Goal: Browse casually: Explore the website without a specific task or goal

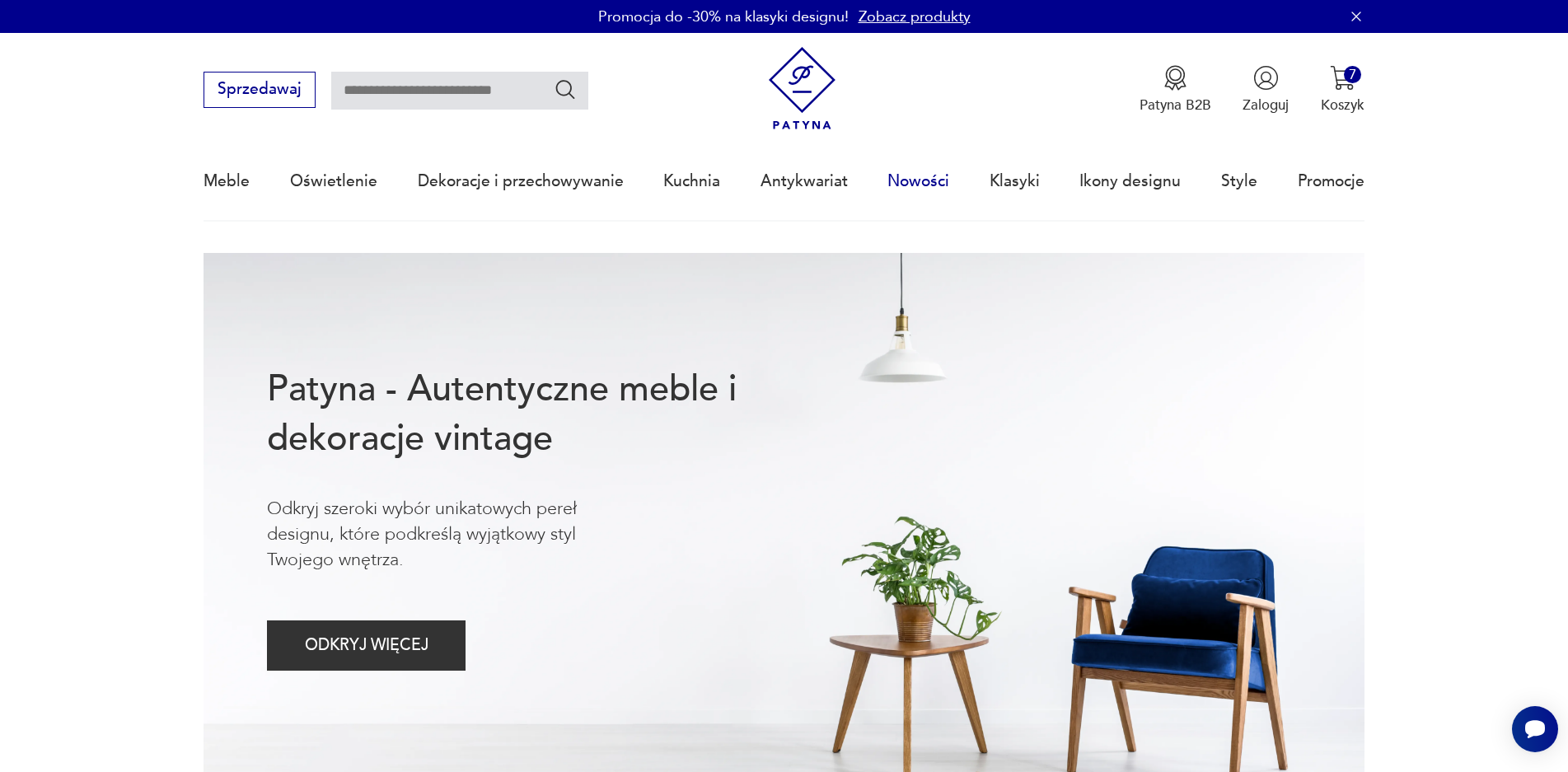
click at [929, 177] on link "Nowości" at bounding box center [918, 181] width 62 height 75
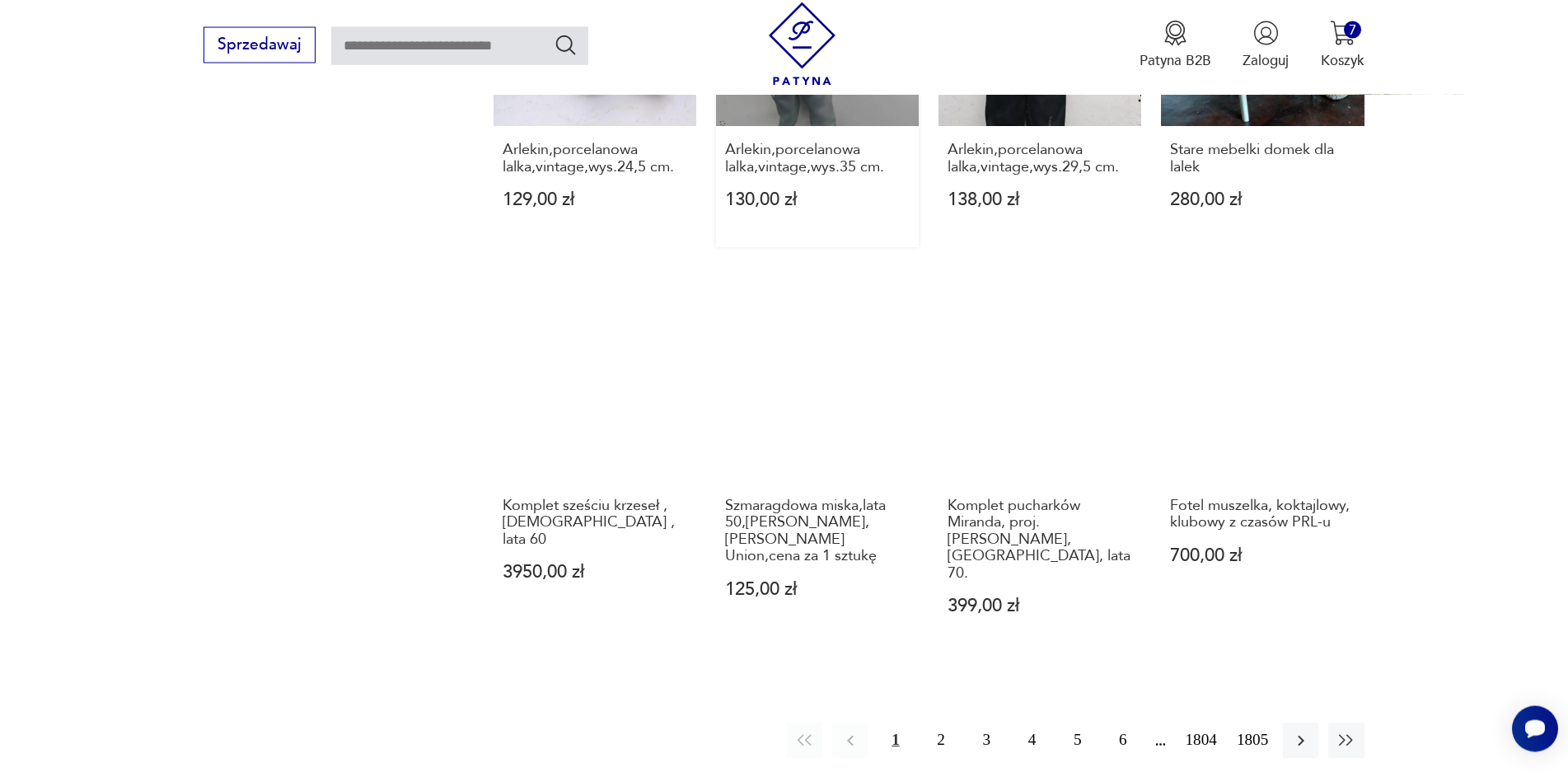
scroll to position [1447, 0]
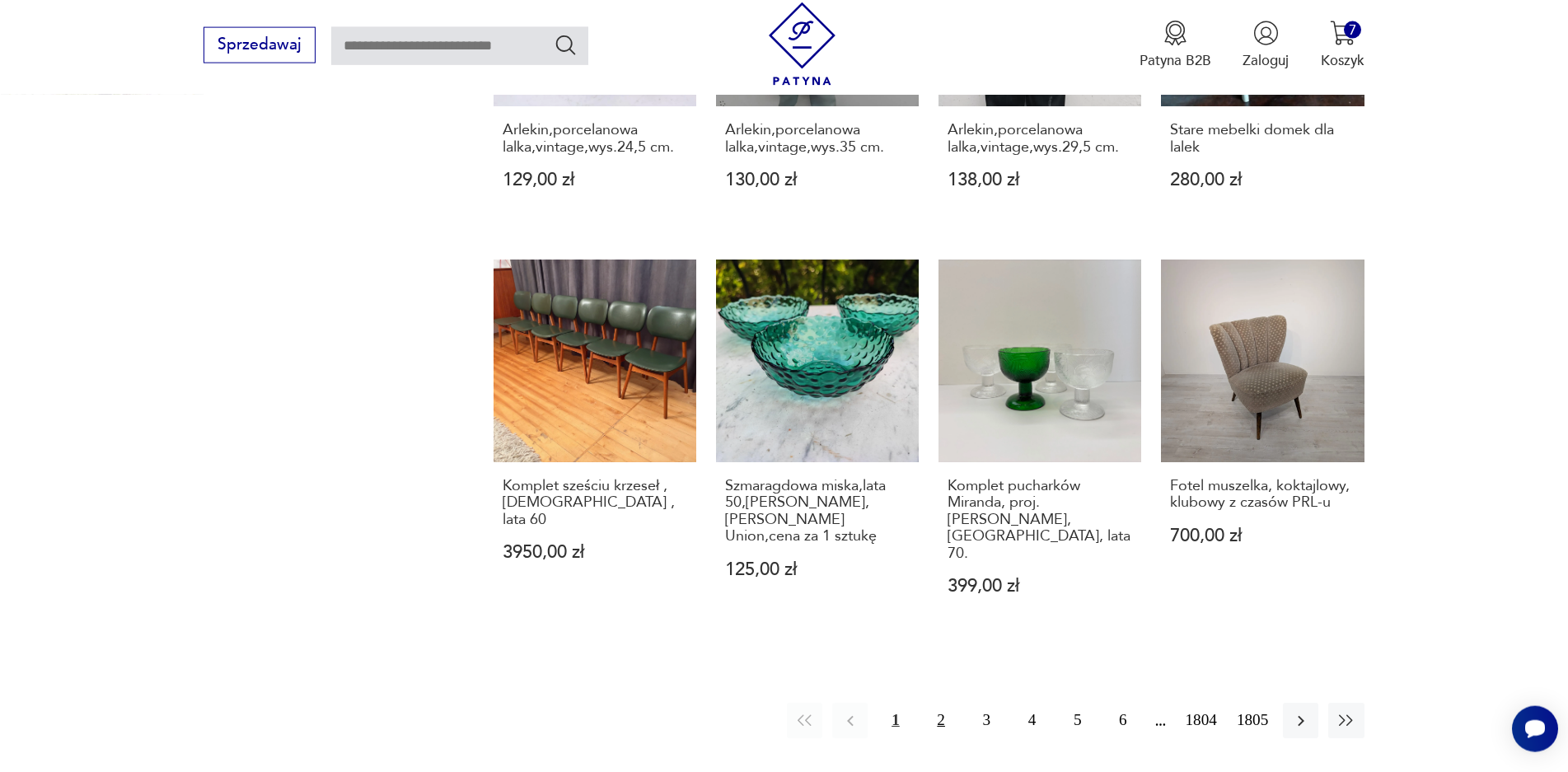
click at [939, 703] on button "2" at bounding box center [940, 721] width 35 height 35
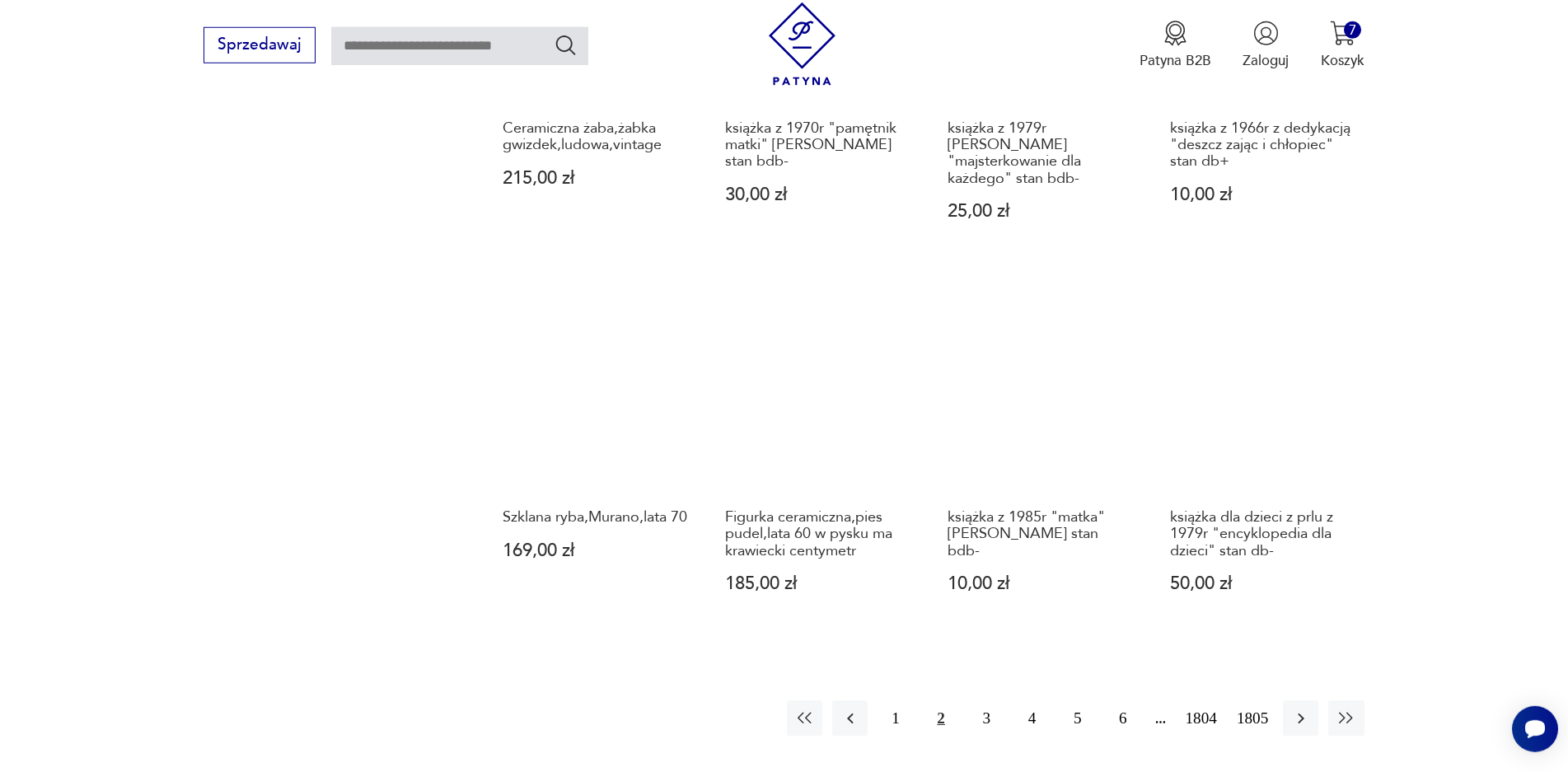
scroll to position [1613, 0]
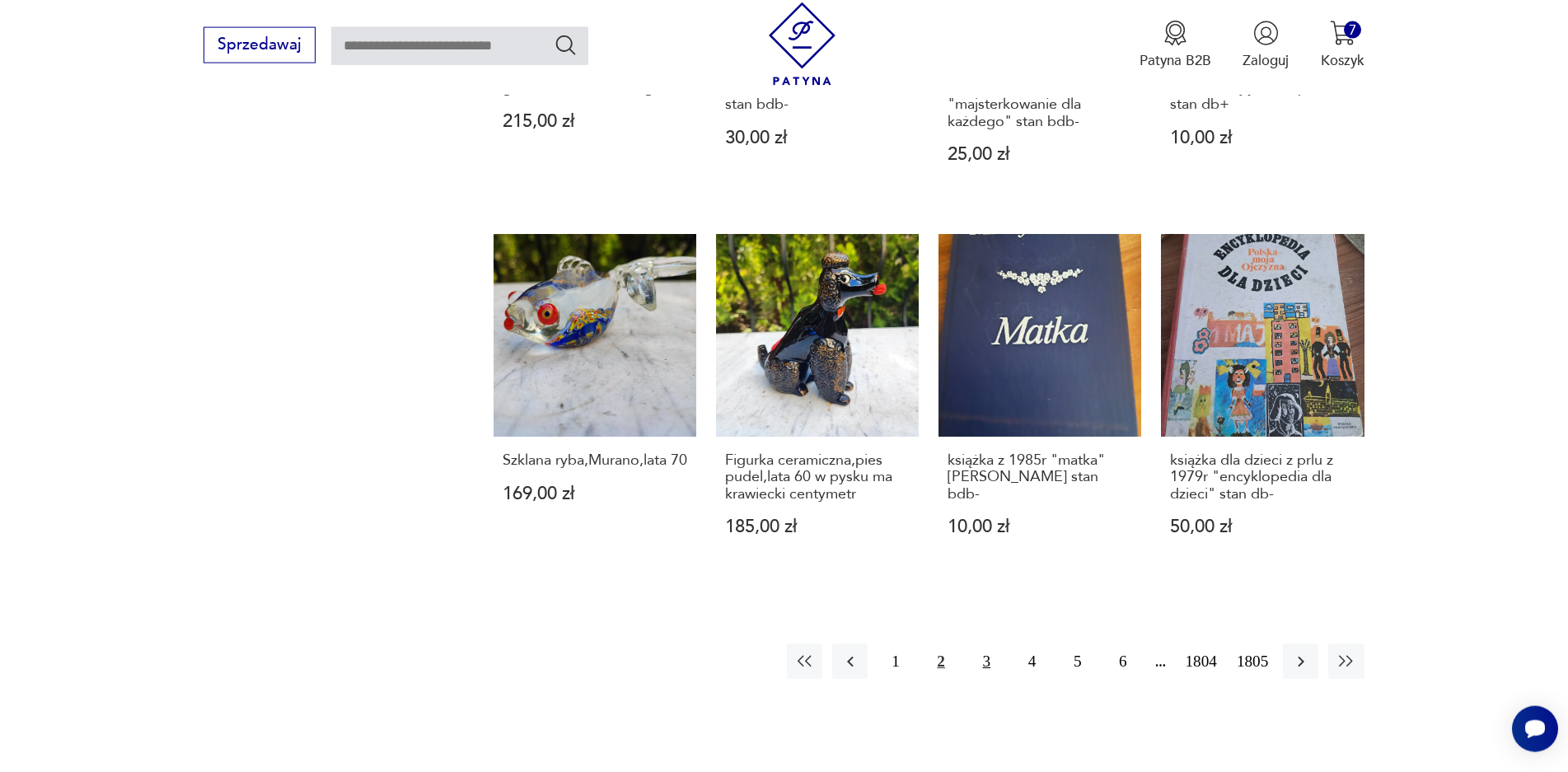
click at [986, 679] on button "3" at bounding box center [986, 661] width 35 height 35
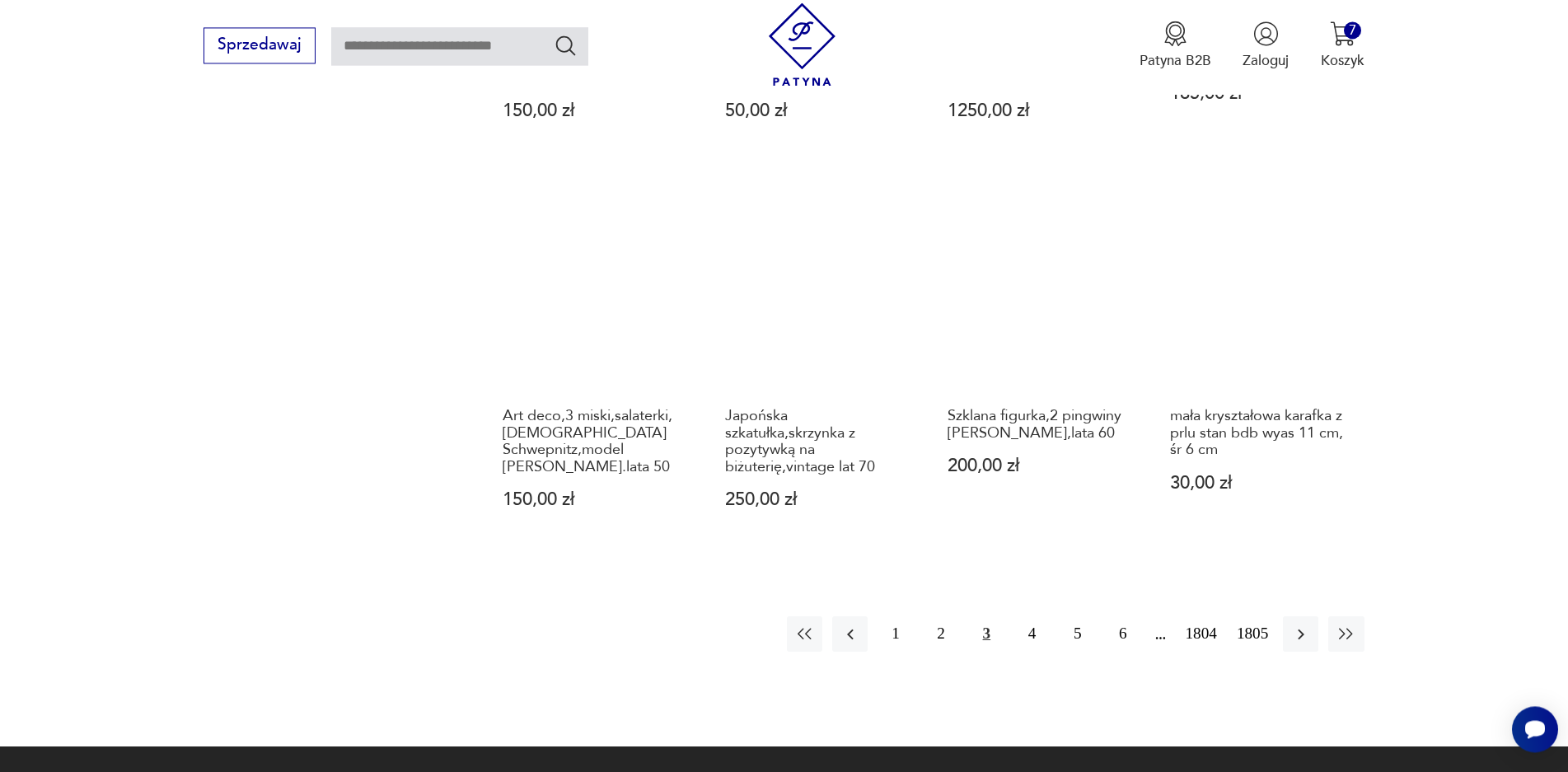
scroll to position [1535, 0]
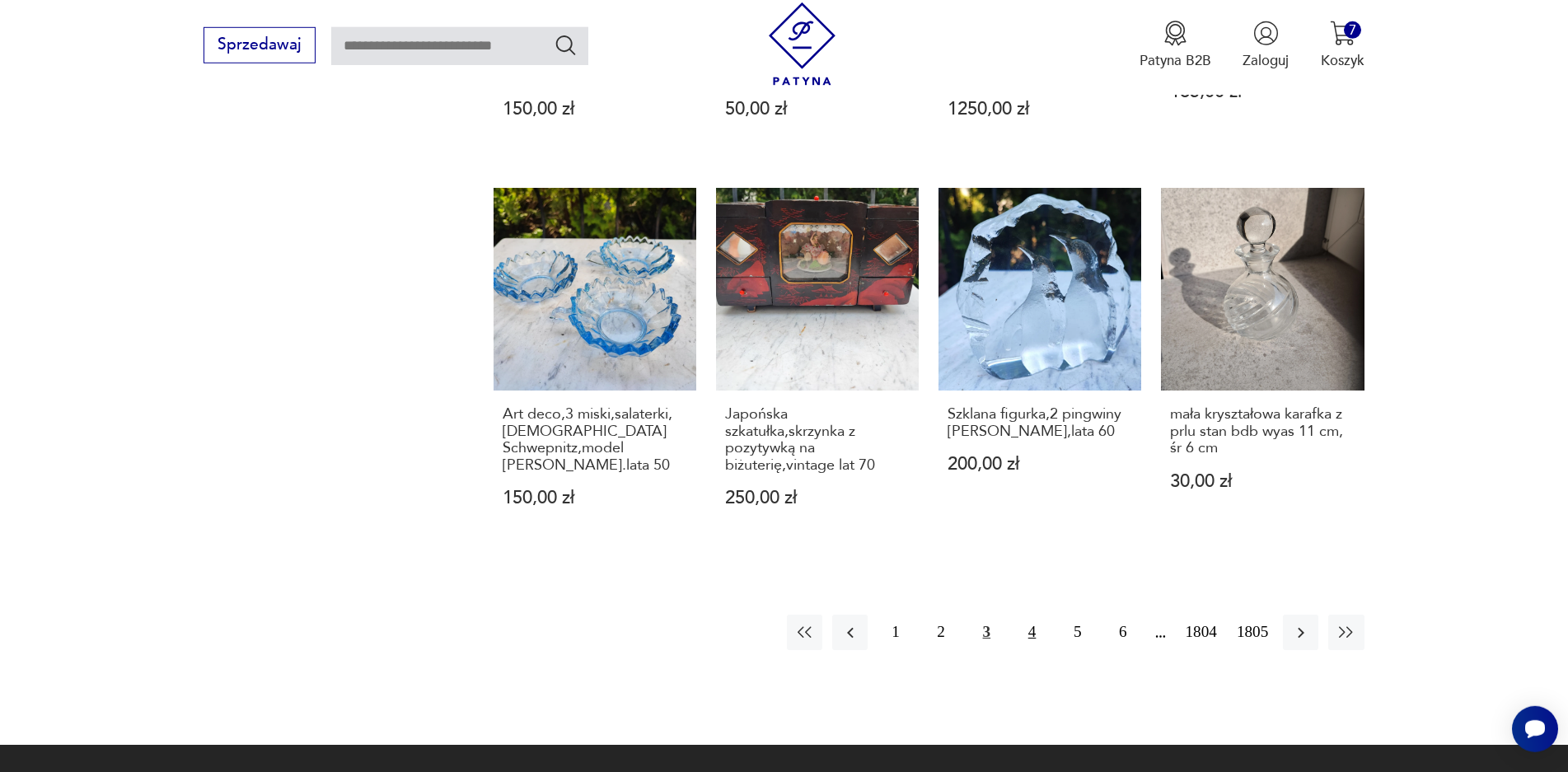
click at [1038, 628] on button "4" at bounding box center [1031, 632] width 35 height 35
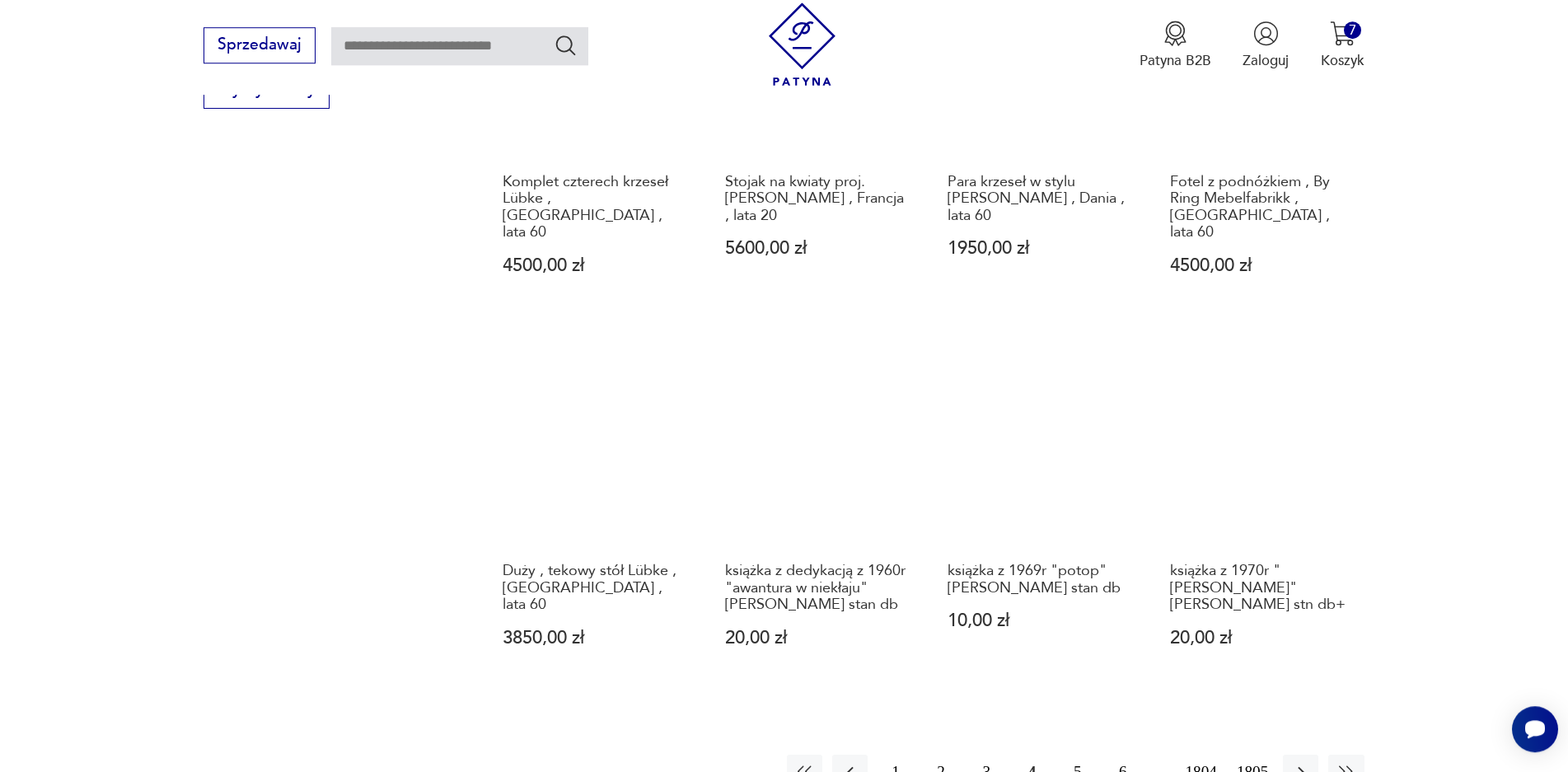
scroll to position [1457, 0]
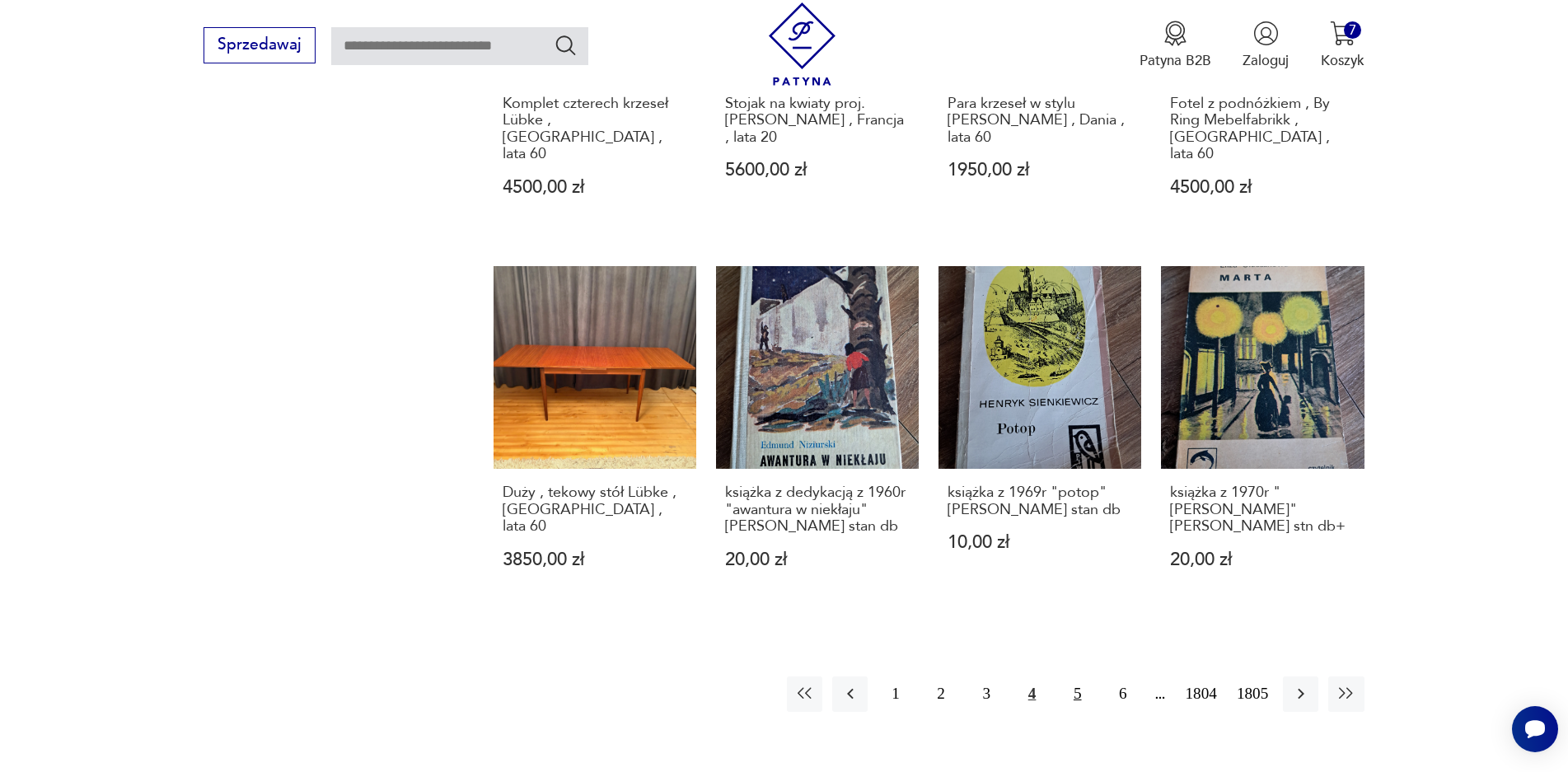
click at [1078, 692] on button "5" at bounding box center [1077, 694] width 35 height 35
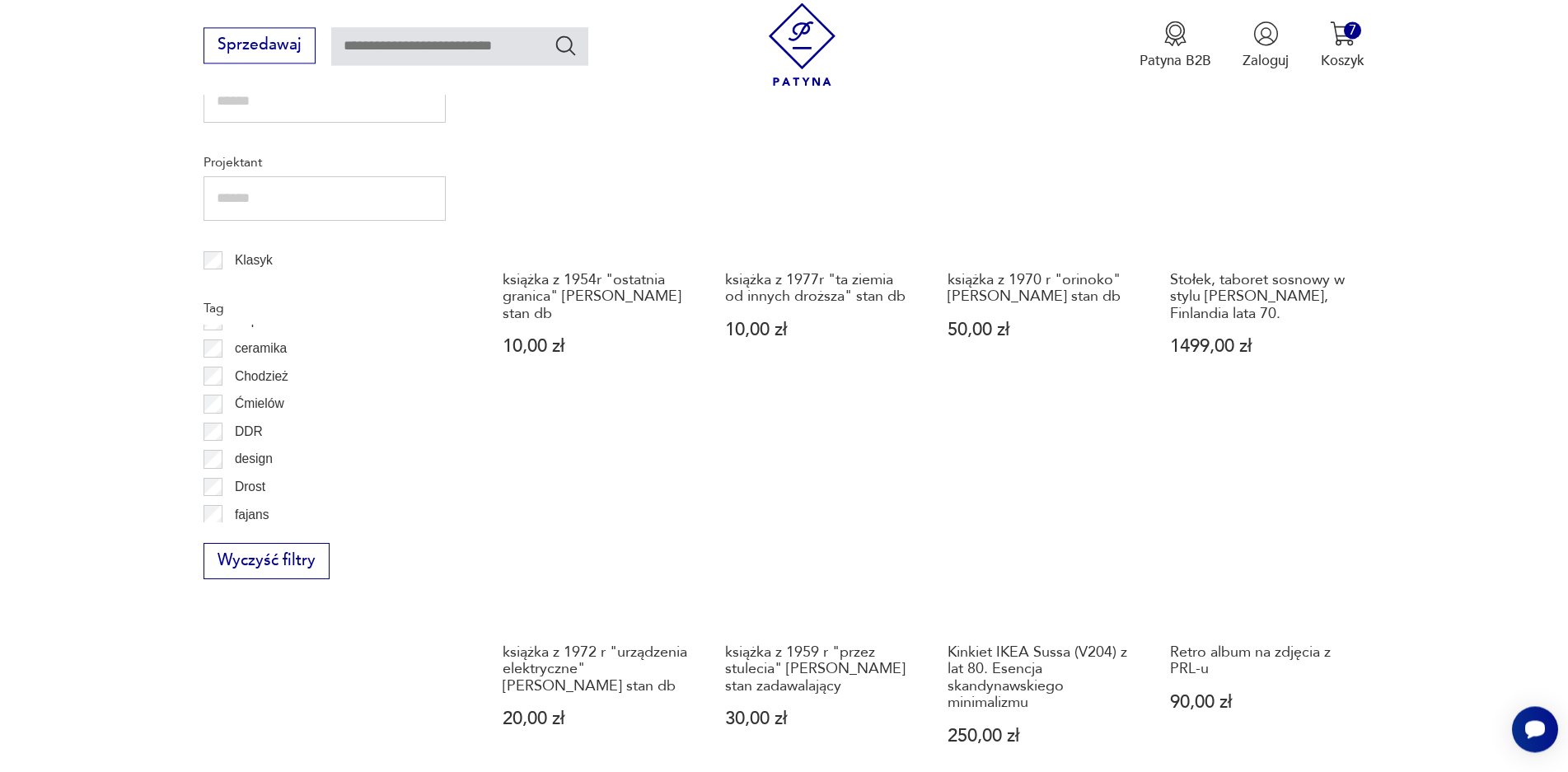
scroll to position [1065, 0]
